Goal: Information Seeking & Learning: Learn about a topic

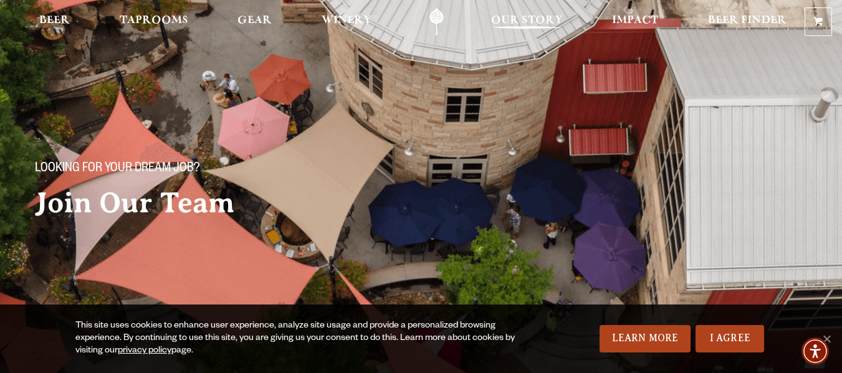
click at [535, 21] on span "Our Story" at bounding box center [527, 21] width 72 height 10
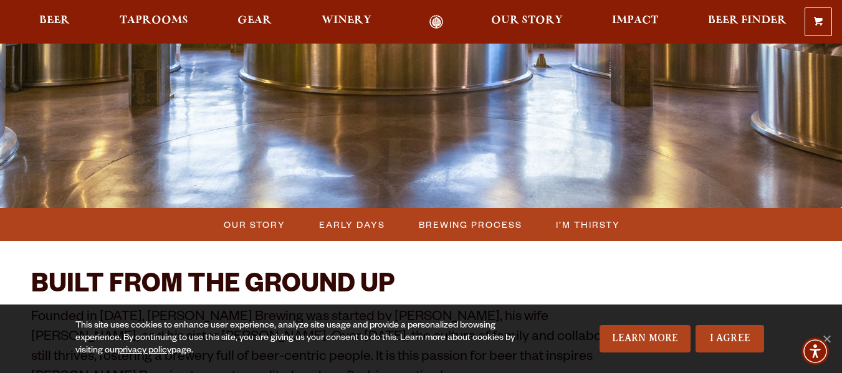
scroll to position [312, 0]
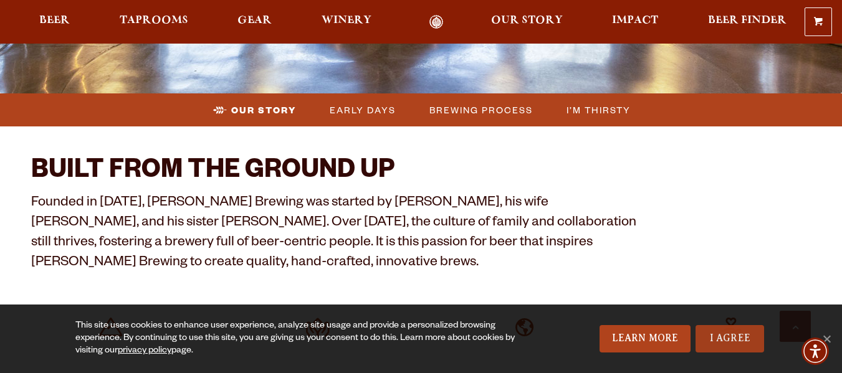
click at [724, 338] on link "I Agree" at bounding box center [729, 338] width 69 height 27
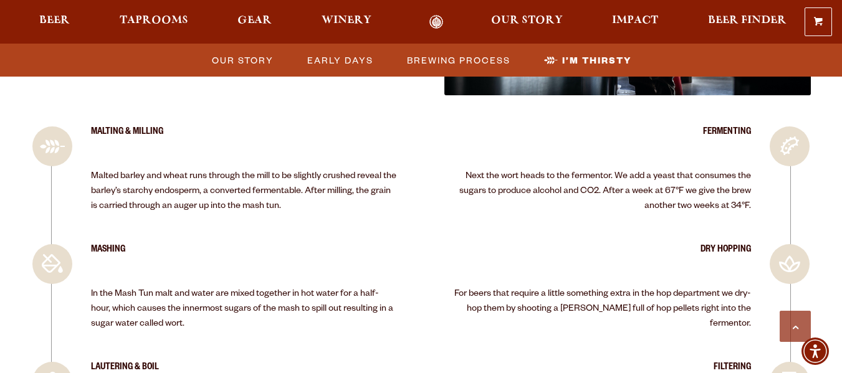
scroll to position [1495, 0]
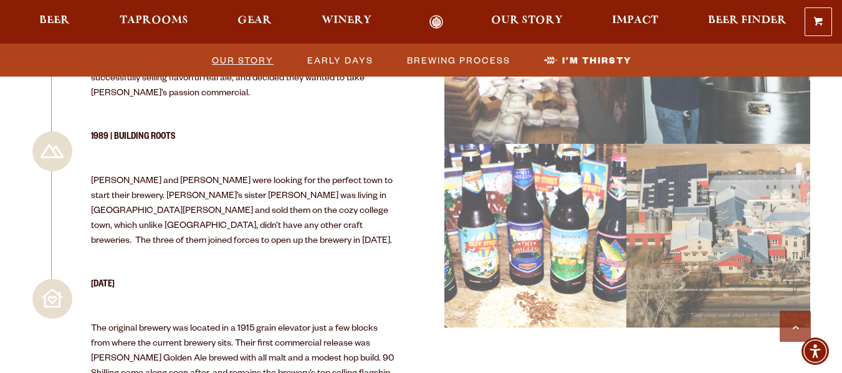
click at [252, 59] on span "Our Story" at bounding box center [243, 60] width 62 height 18
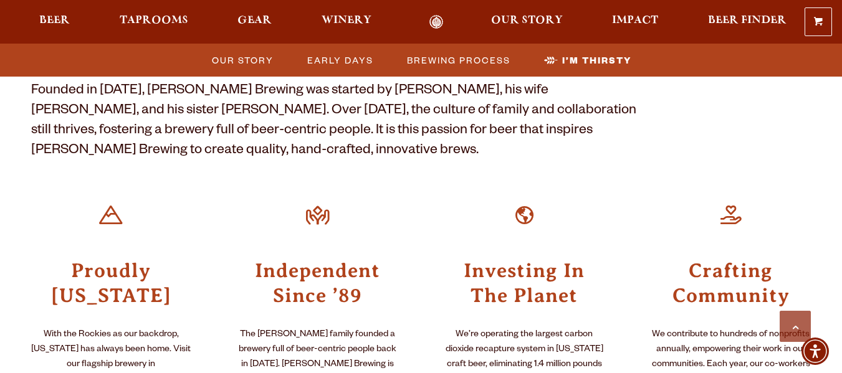
scroll to position [411, 0]
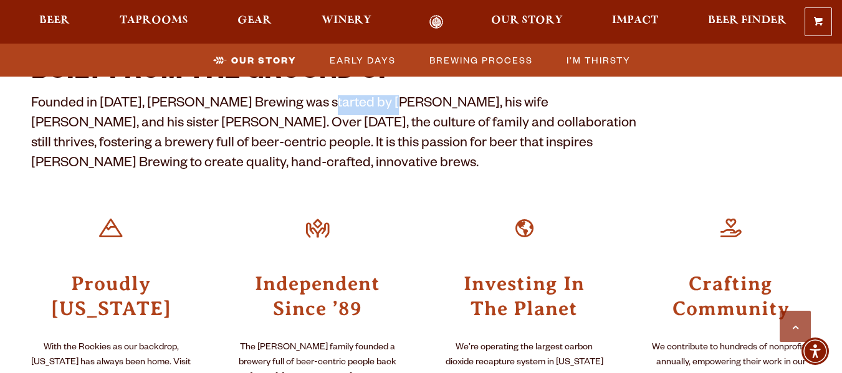
drag, startPoint x: 374, startPoint y: 100, endPoint x: 311, endPoint y: 103, distance: 63.6
click at [311, 103] on p "Founded in [DATE], [PERSON_NAME] Brewing was started by [PERSON_NAME], his wife…" at bounding box center [338, 135] width 614 height 80
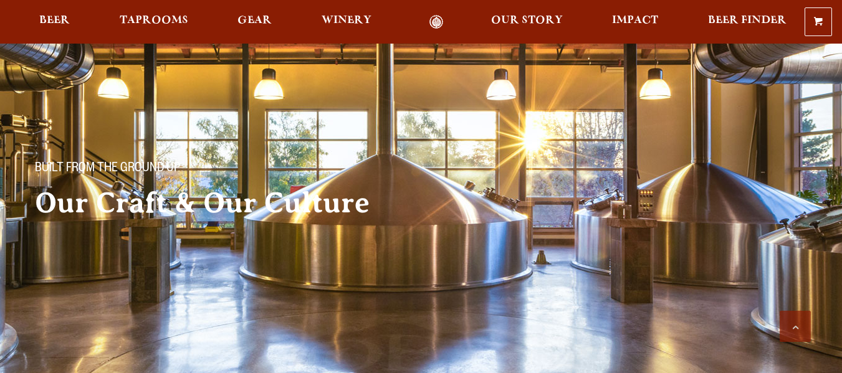
scroll to position [411, 0]
